Goal: Task Accomplishment & Management: Manage account settings

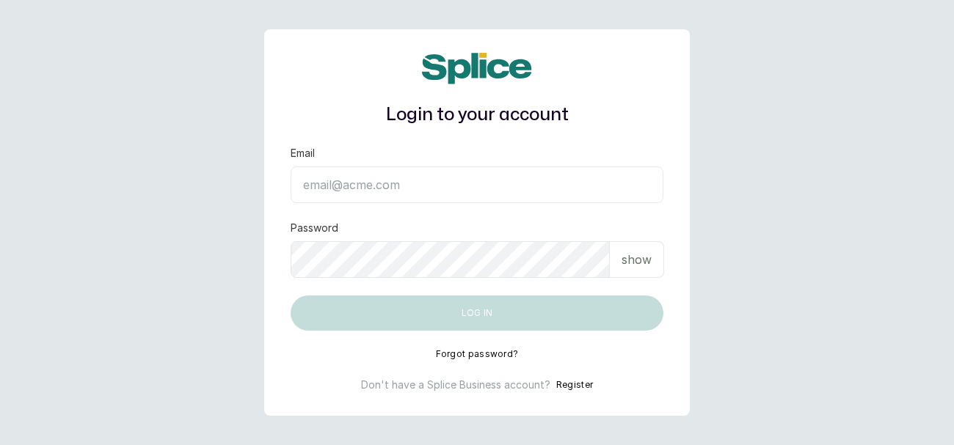
type input "[EMAIL_ADDRESS][DOMAIN_NAME]"
click at [650, 255] on p "show" at bounding box center [636, 260] width 30 height 18
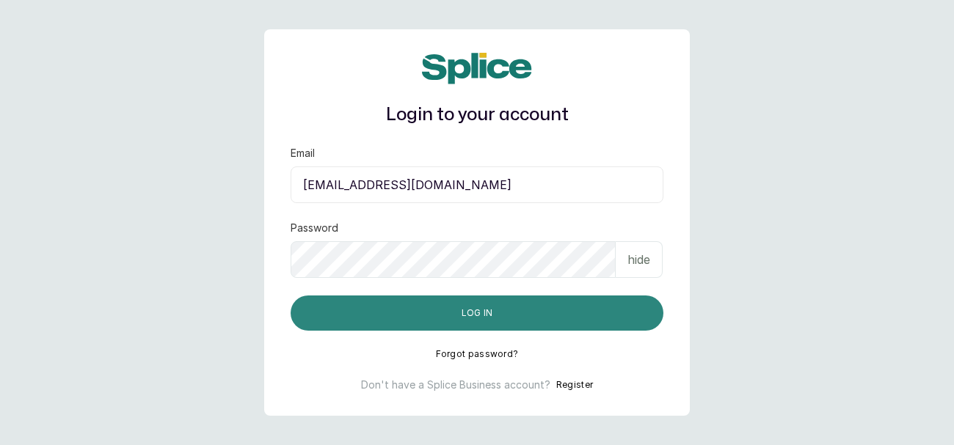
click at [548, 309] on button "Log in" at bounding box center [477, 313] width 373 height 35
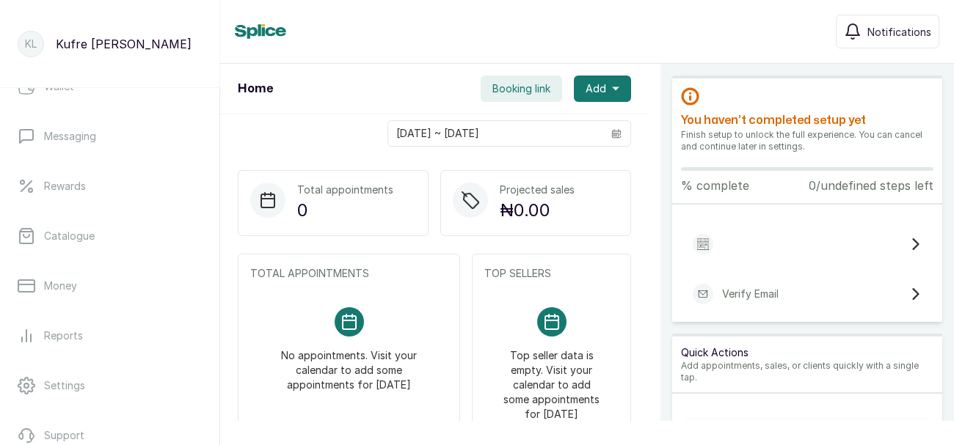
scroll to position [350, 0]
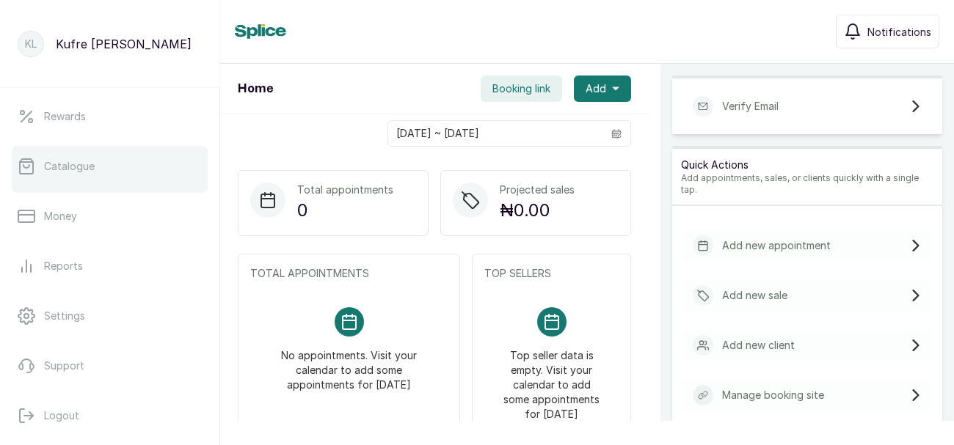
click at [130, 170] on link "Catalogue" at bounding box center [110, 166] width 196 height 41
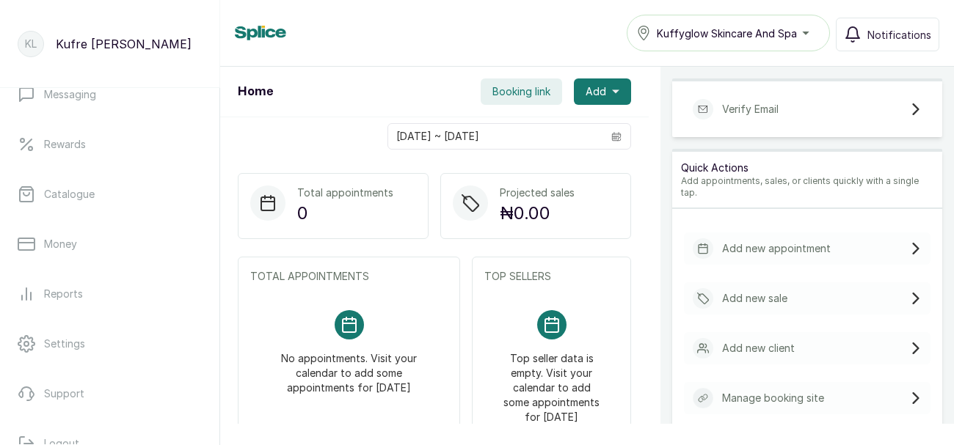
scroll to position [350, 0]
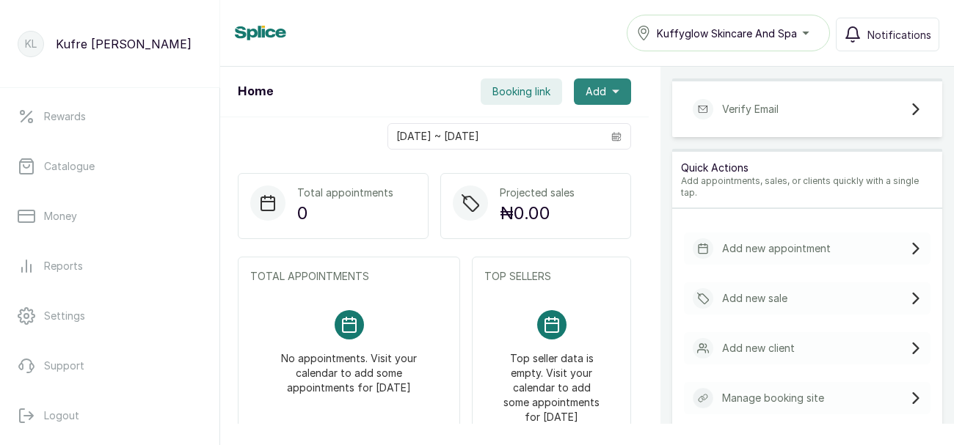
click at [614, 89] on icon "button" at bounding box center [615, 91] width 7 height 7
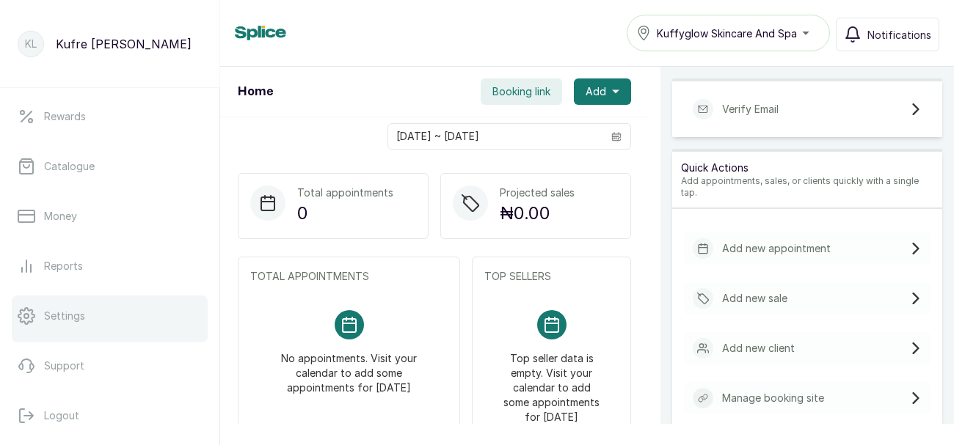
click at [138, 310] on link "Settings" at bounding box center [110, 316] width 196 height 41
